Goal: Task Accomplishment & Management: Manage account settings

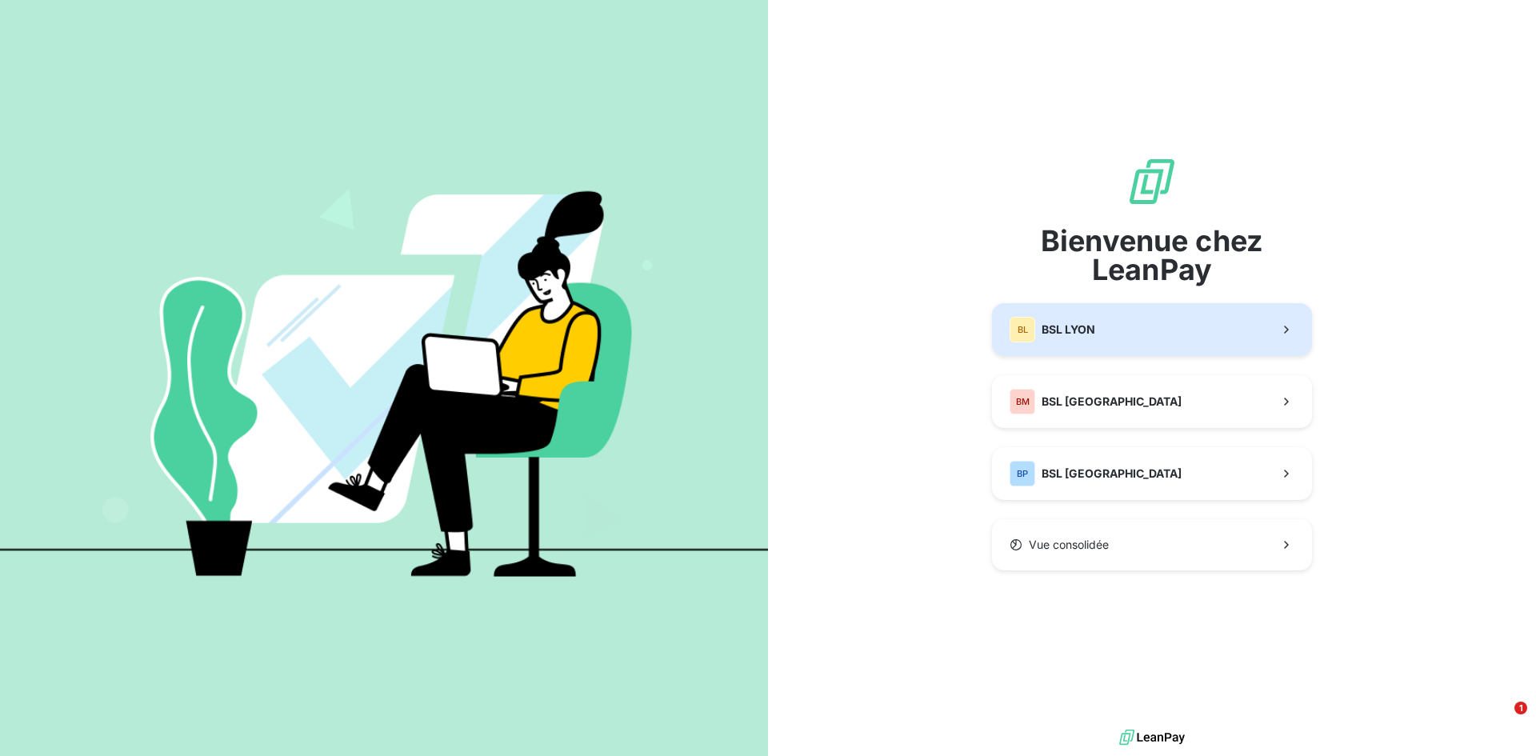
click at [1083, 340] on div "BL BSL LYON" at bounding box center [1053, 330] width 86 height 26
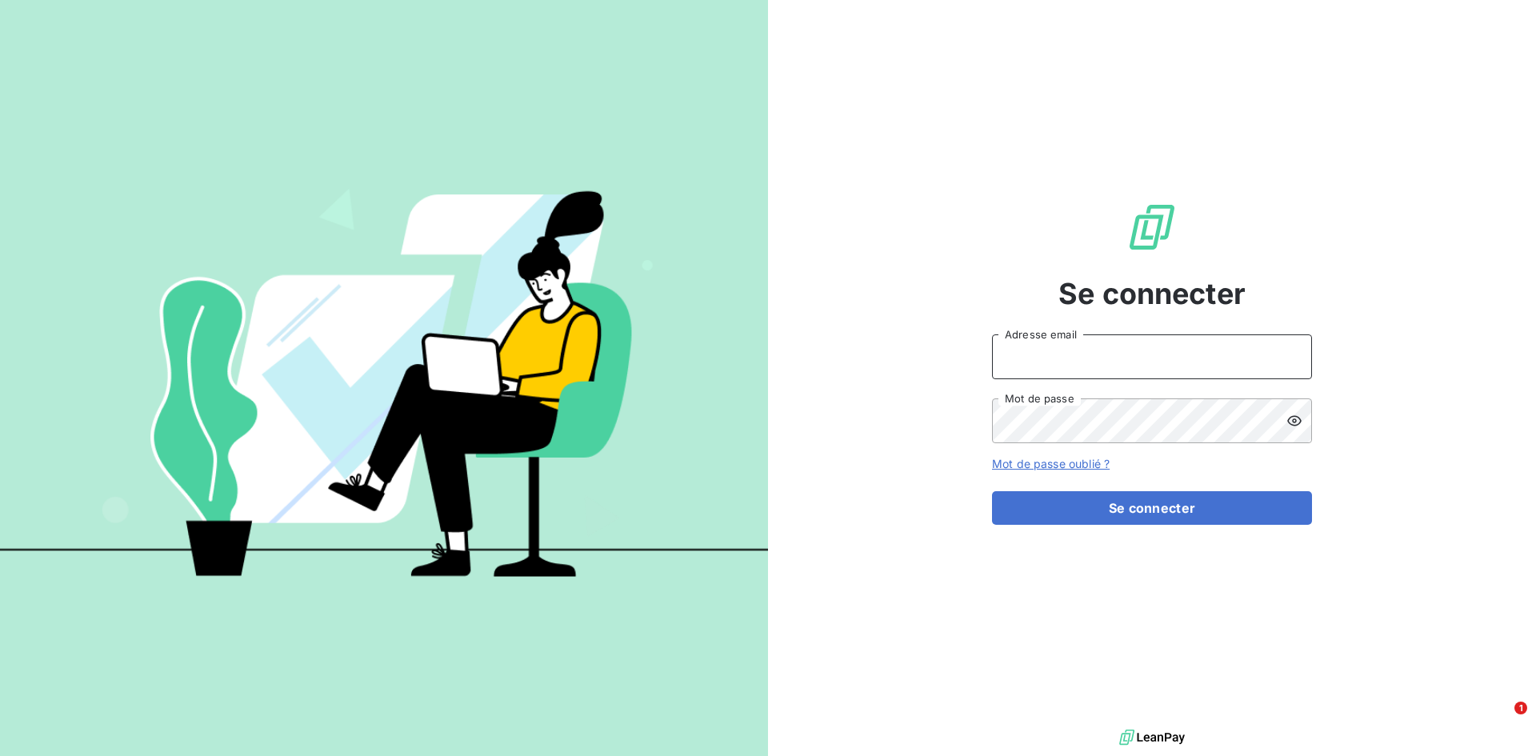
type input "[EMAIL_ADDRESS][DOMAIN_NAME]"
